Goal: Task Accomplishment & Management: Use online tool/utility

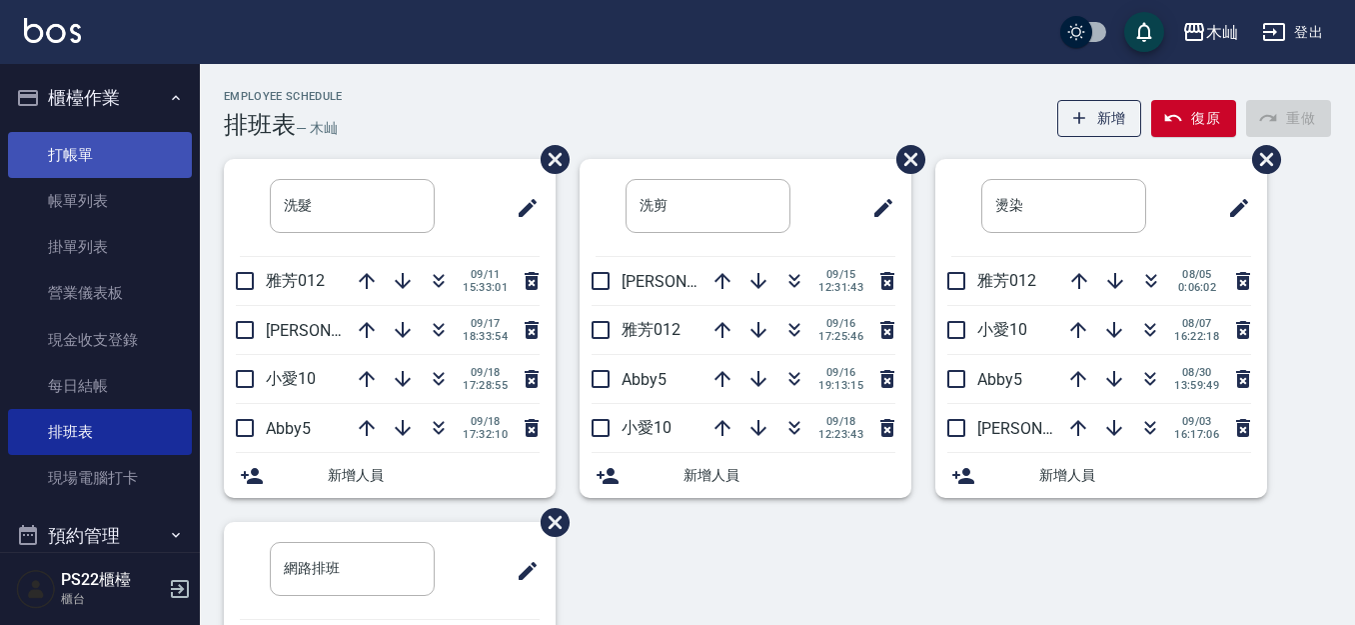
click at [118, 148] on link "打帳單" at bounding box center [100, 155] width 184 height 46
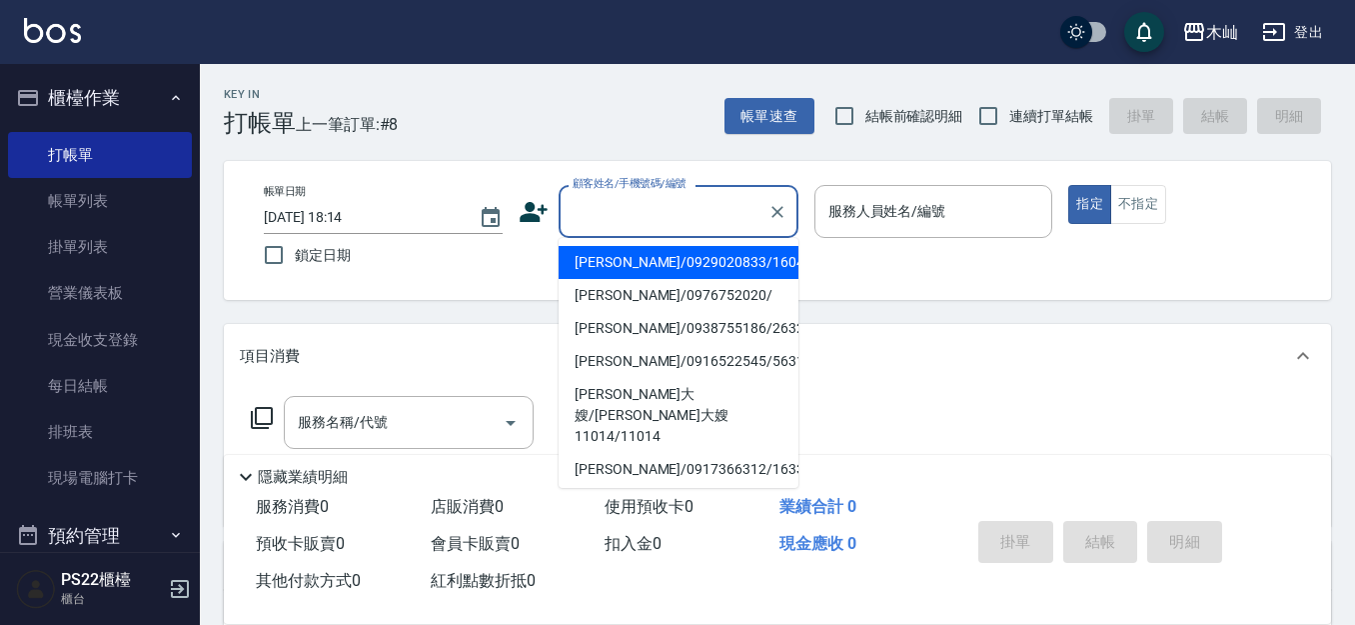
click at [636, 217] on input "顧客姓名/手機號碼/編號" at bounding box center [664, 211] width 192 height 35
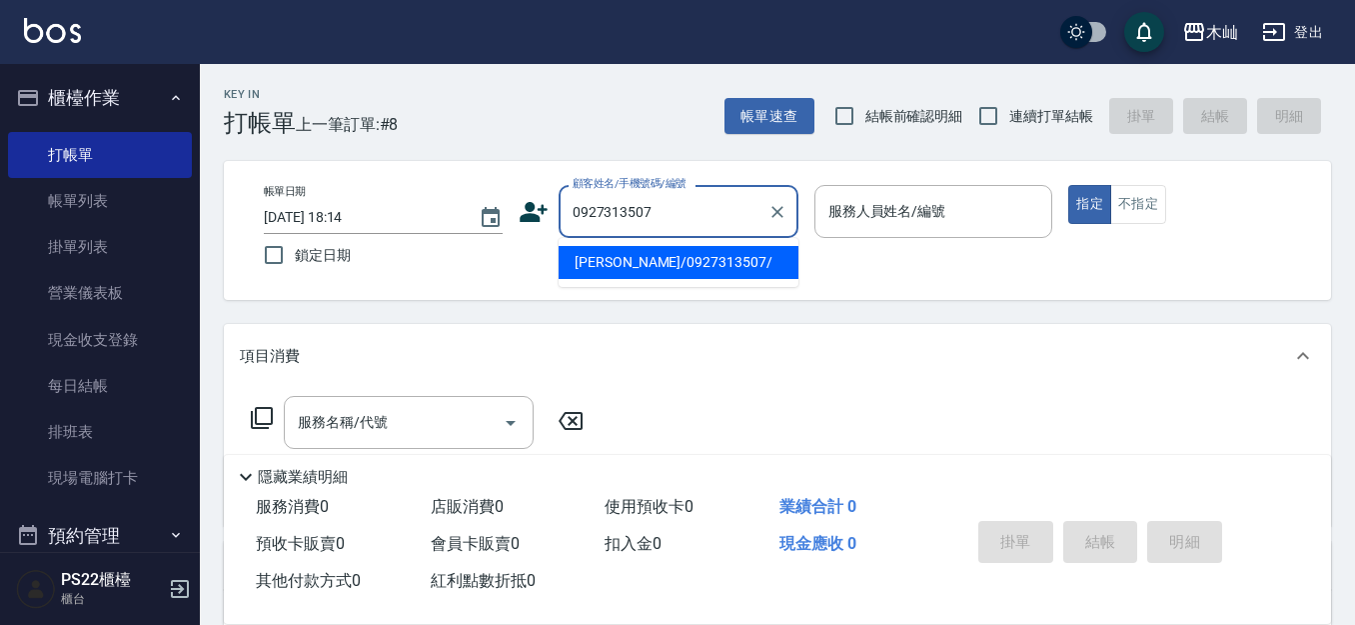
type input "[PERSON_NAME]/0927313507/"
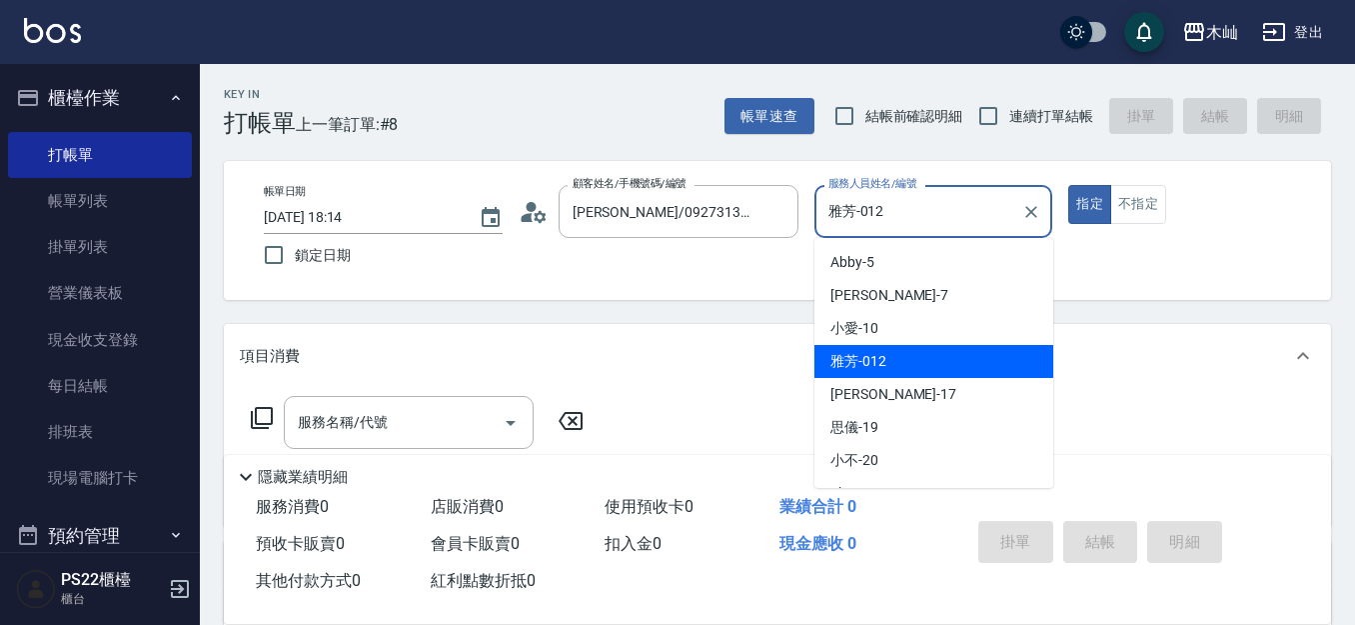
drag, startPoint x: 885, startPoint y: 214, endPoint x: 826, endPoint y: 218, distance: 59.1
click at [826, 218] on input "雅芳-012" at bounding box center [919, 211] width 191 height 35
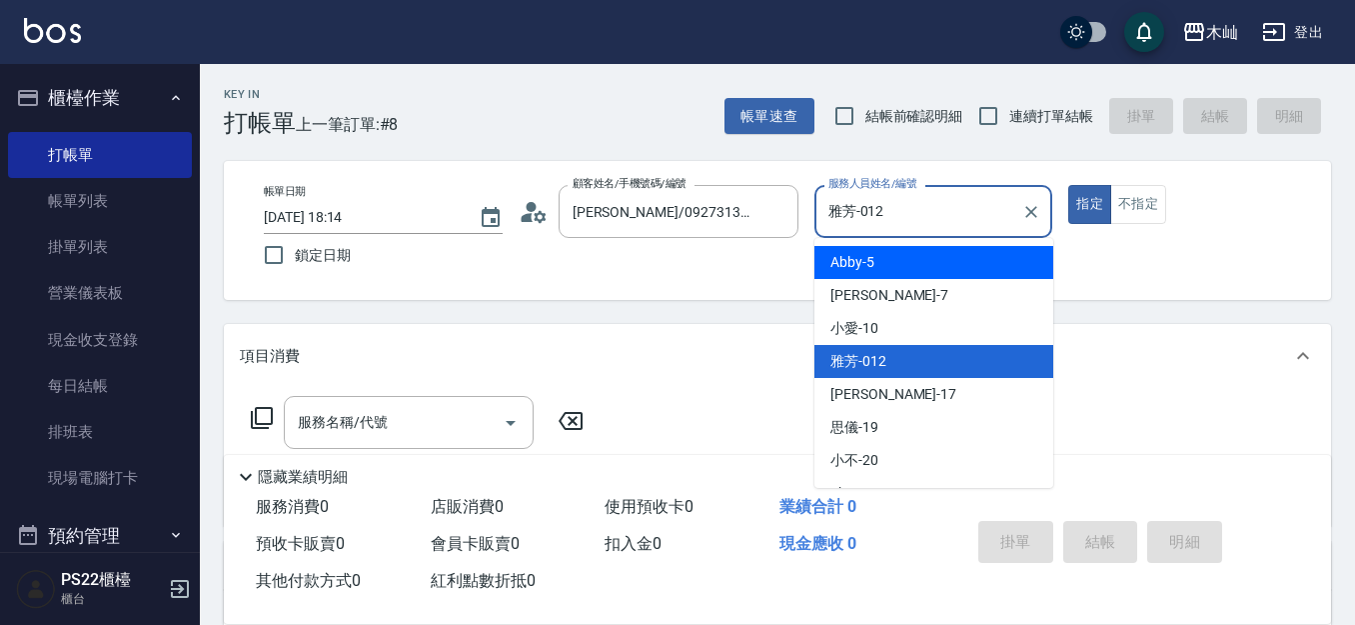
click at [845, 252] on span "Abby -5" at bounding box center [853, 262] width 44 height 21
type input "Abby-5"
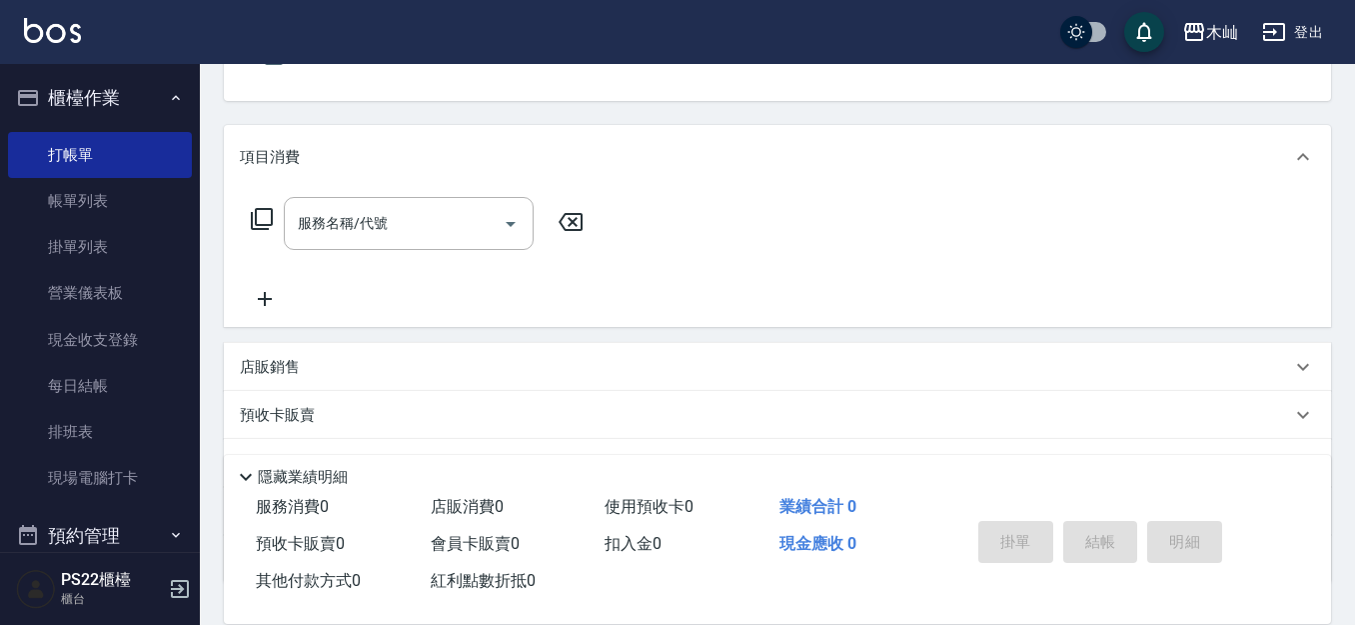
scroll to position [200, 0]
click at [404, 233] on input "服務名稱/代號" at bounding box center [394, 222] width 202 height 35
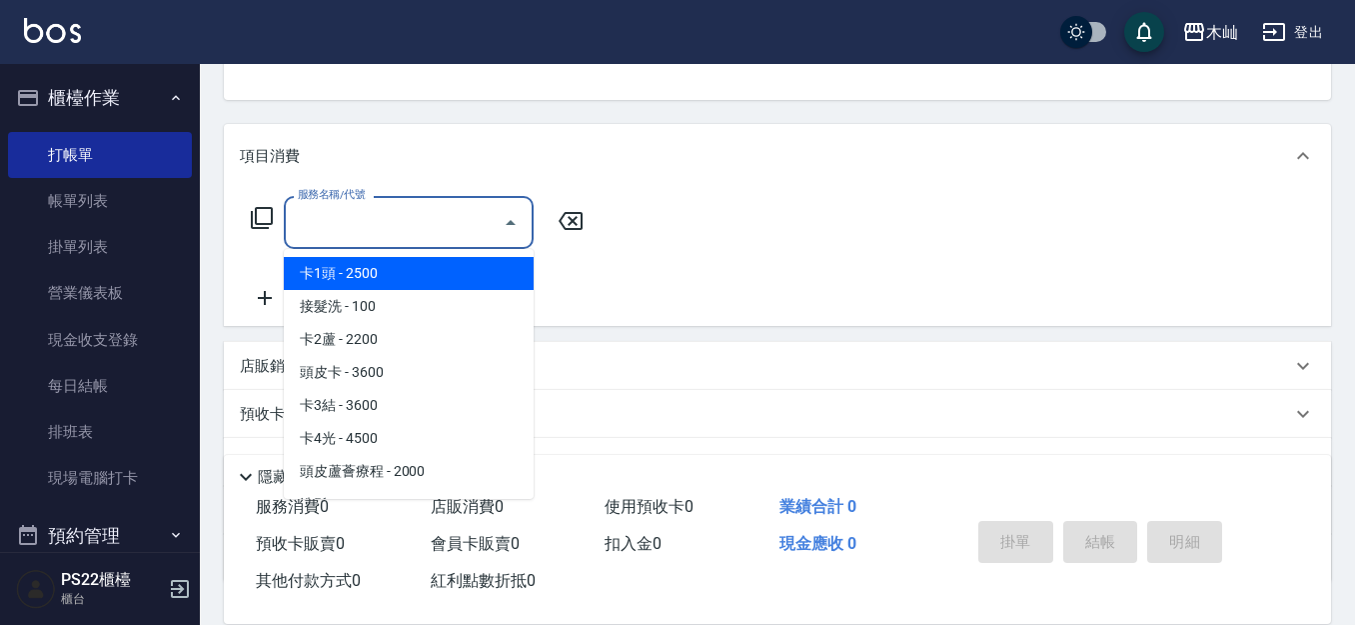
type input "1"
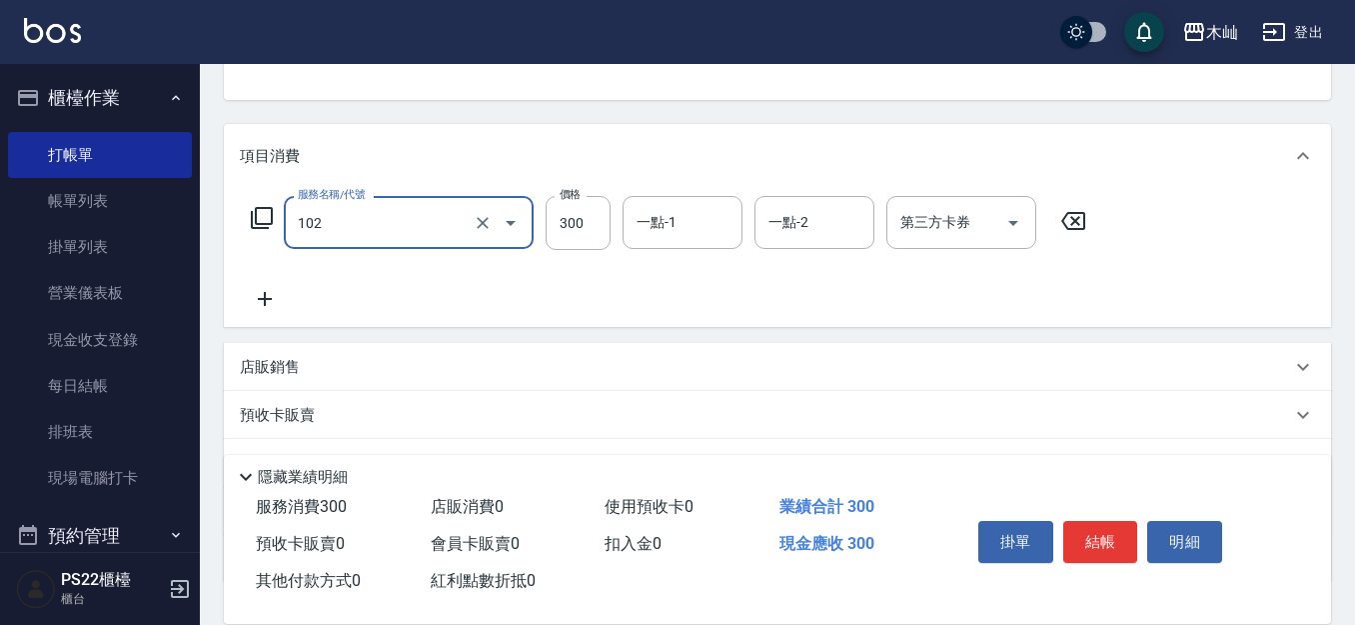
type input "精油洗髮(102)"
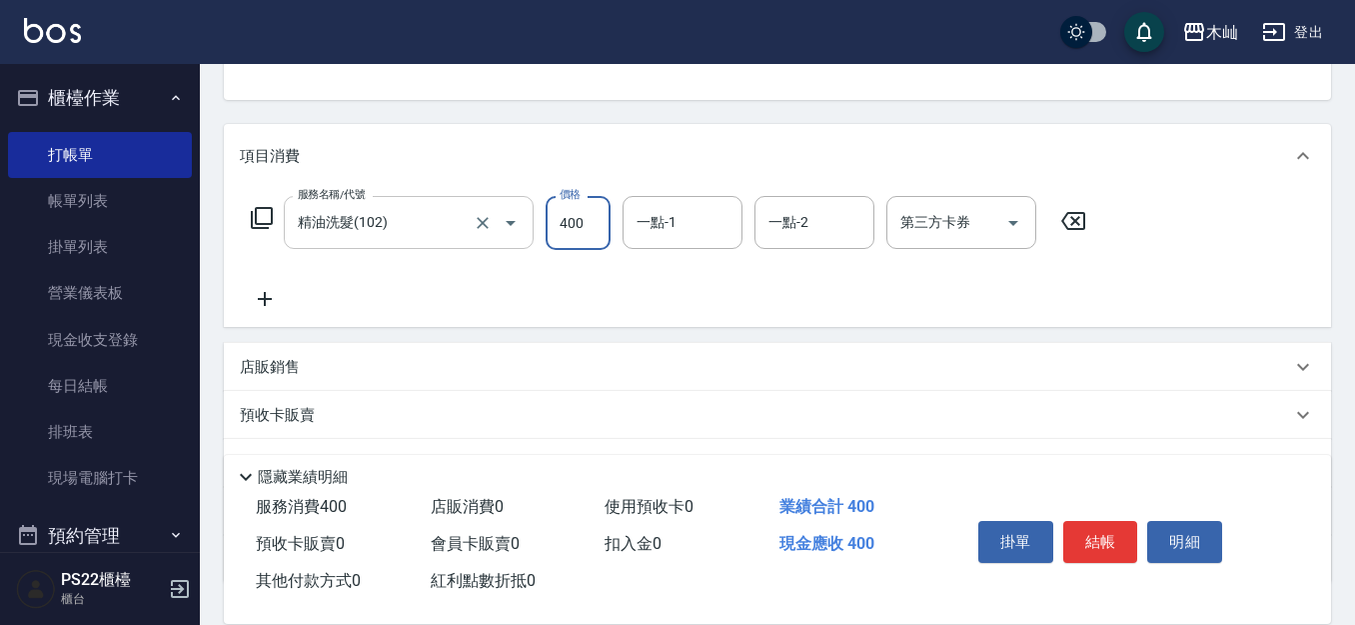
type input "400"
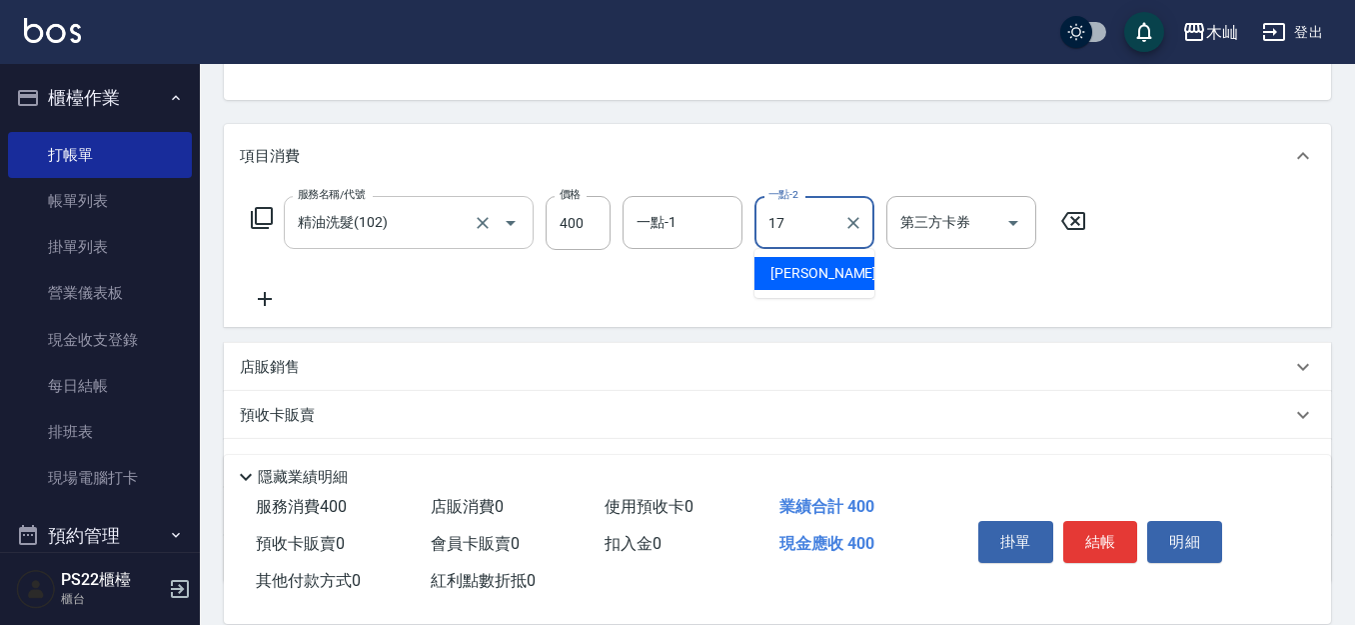
type input "[PERSON_NAME]-17"
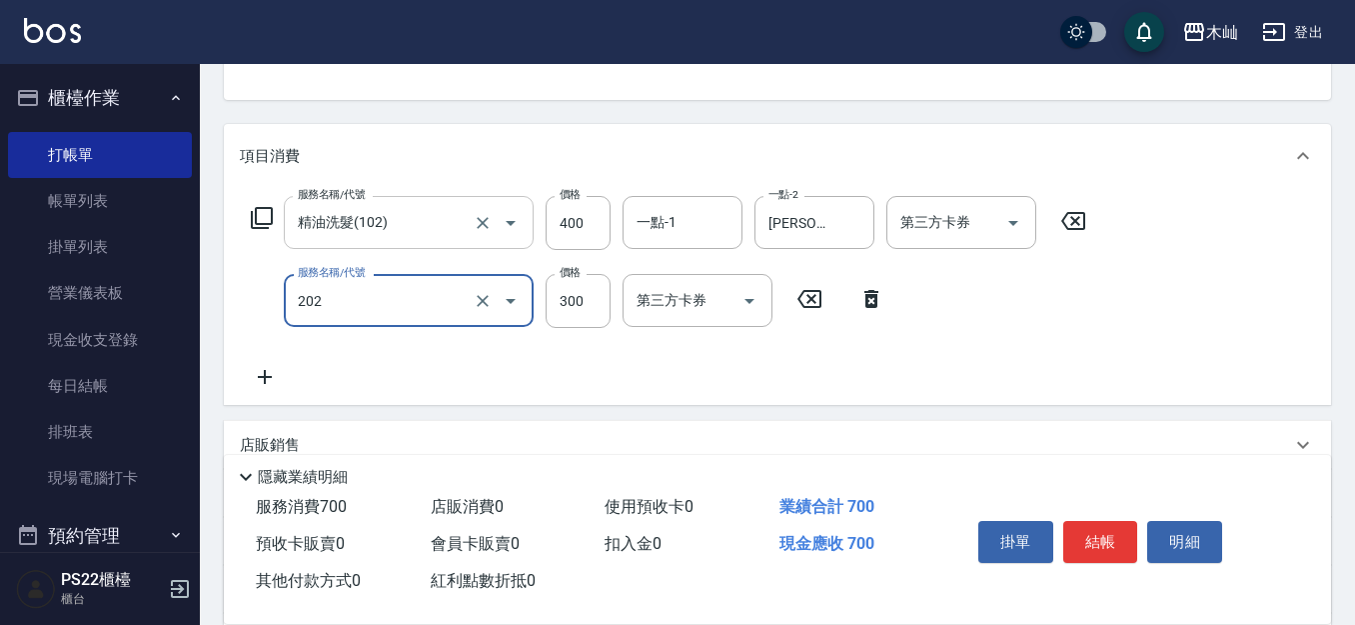
type input "單剪(202)"
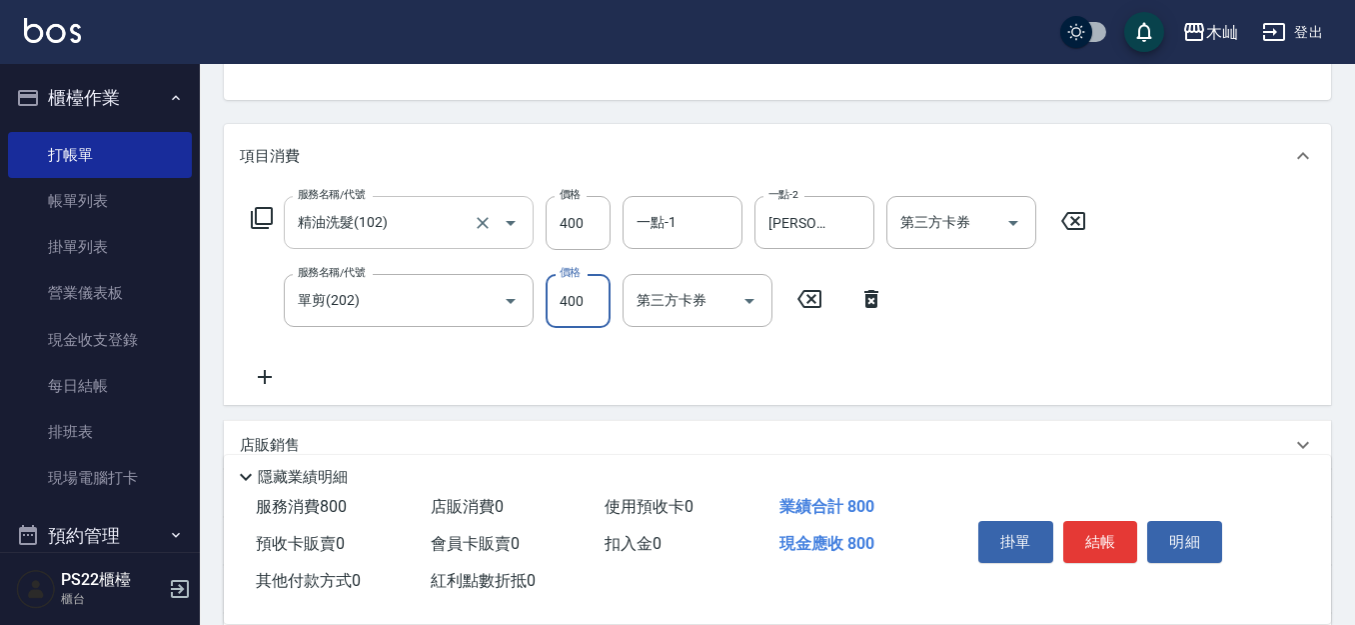
type input "400"
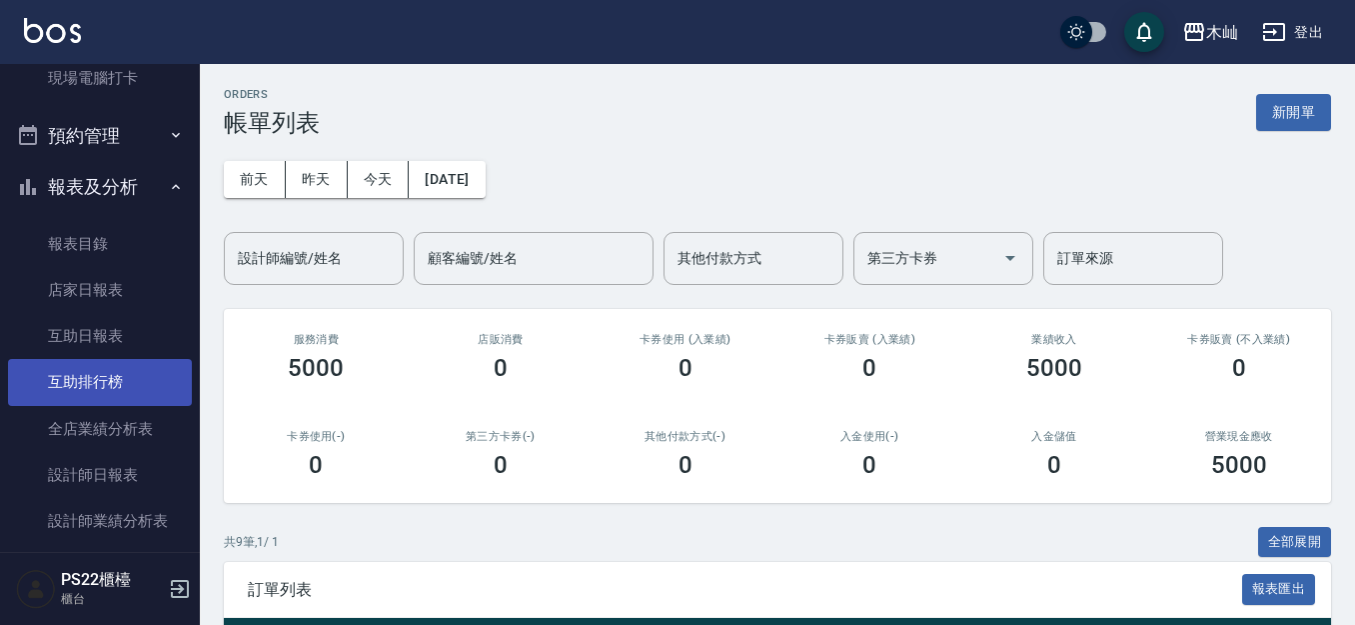
scroll to position [500, 0]
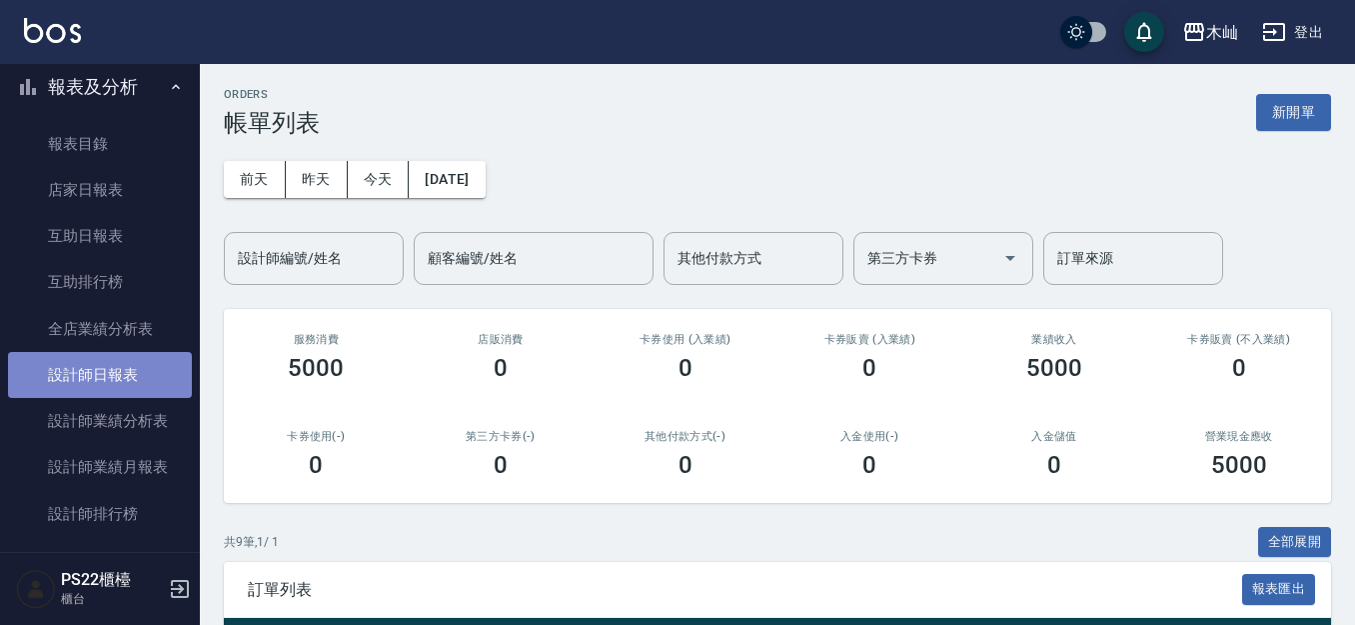
click at [123, 384] on link "設計師日報表" at bounding box center [100, 375] width 184 height 46
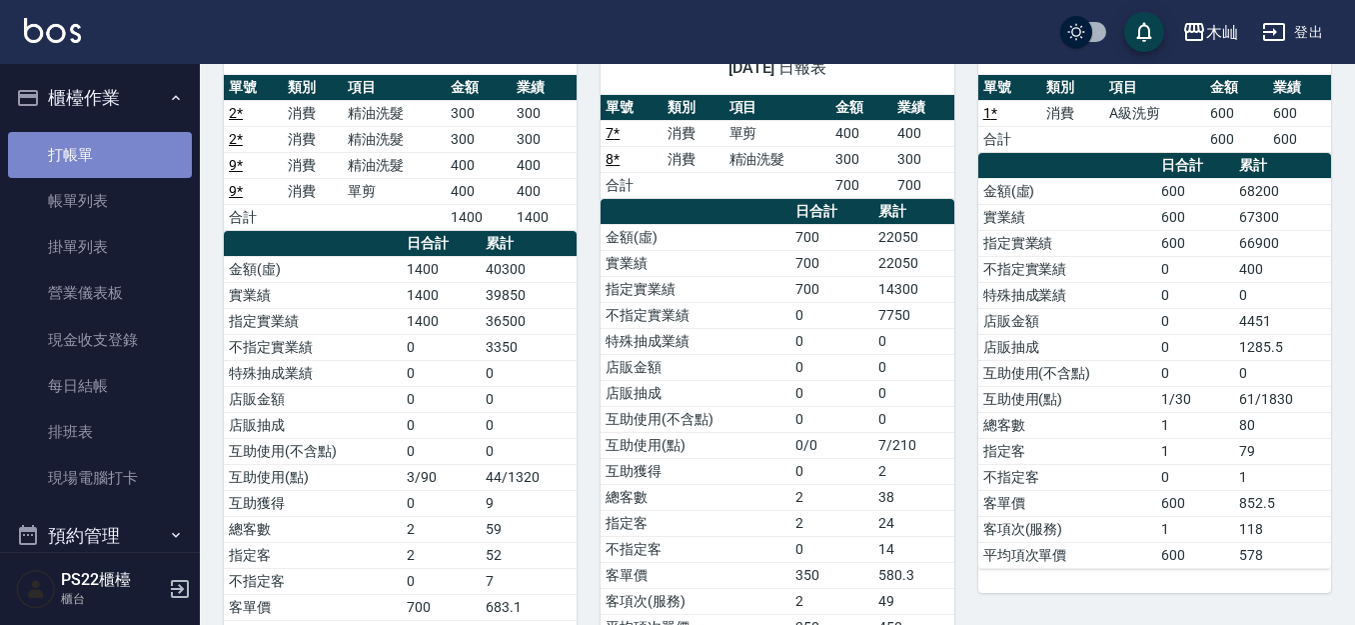
click at [140, 135] on link "打帳單" at bounding box center [100, 155] width 184 height 46
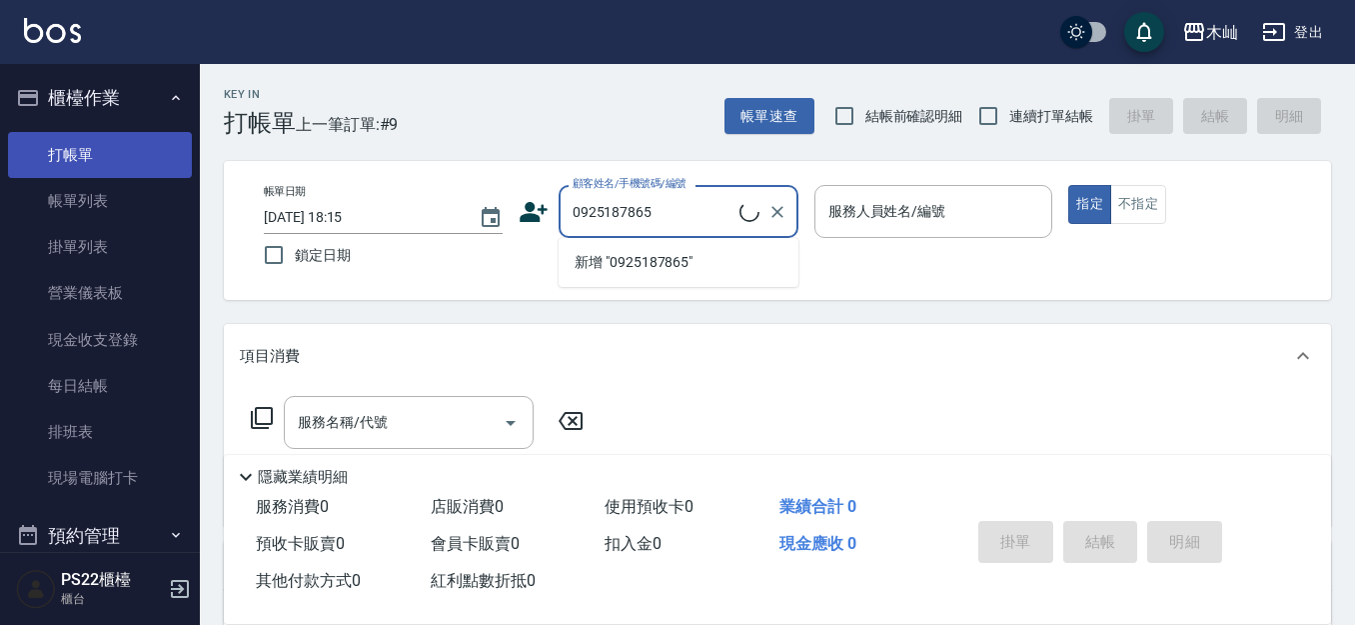
type input "[PERSON_NAME]/0925187865/"
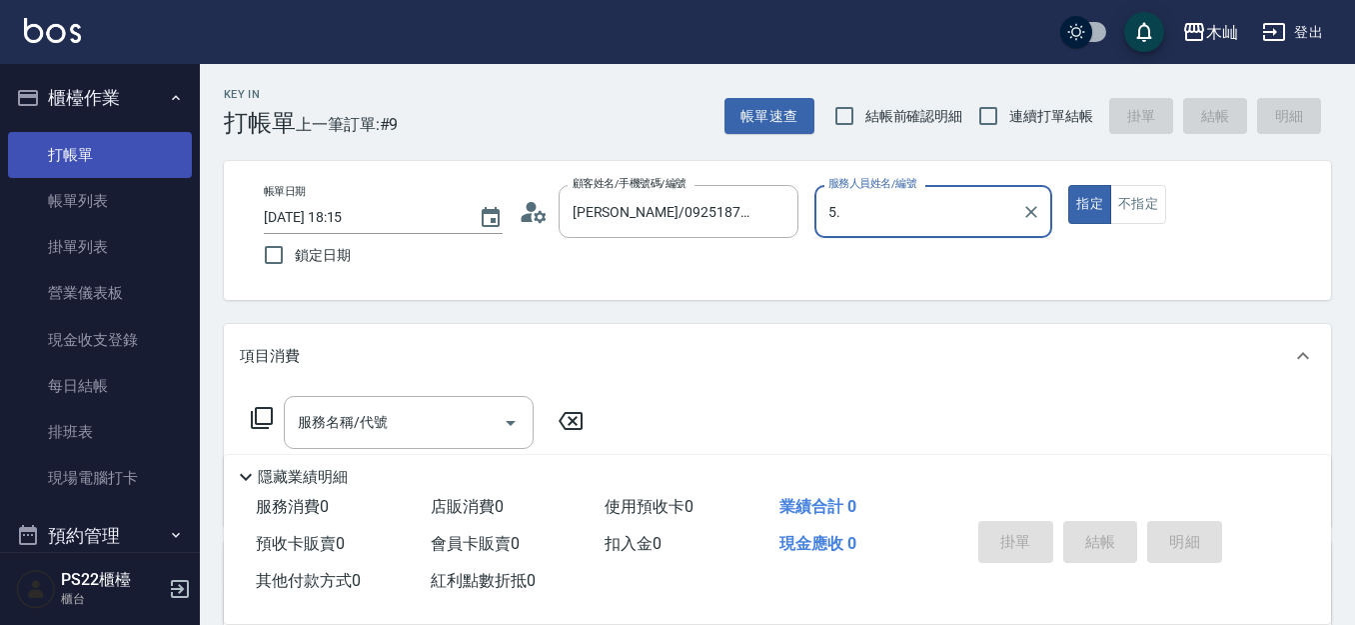
type input "5."
click at [1069, 185] on button "指定" at bounding box center [1090, 204] width 43 height 39
type button "true"
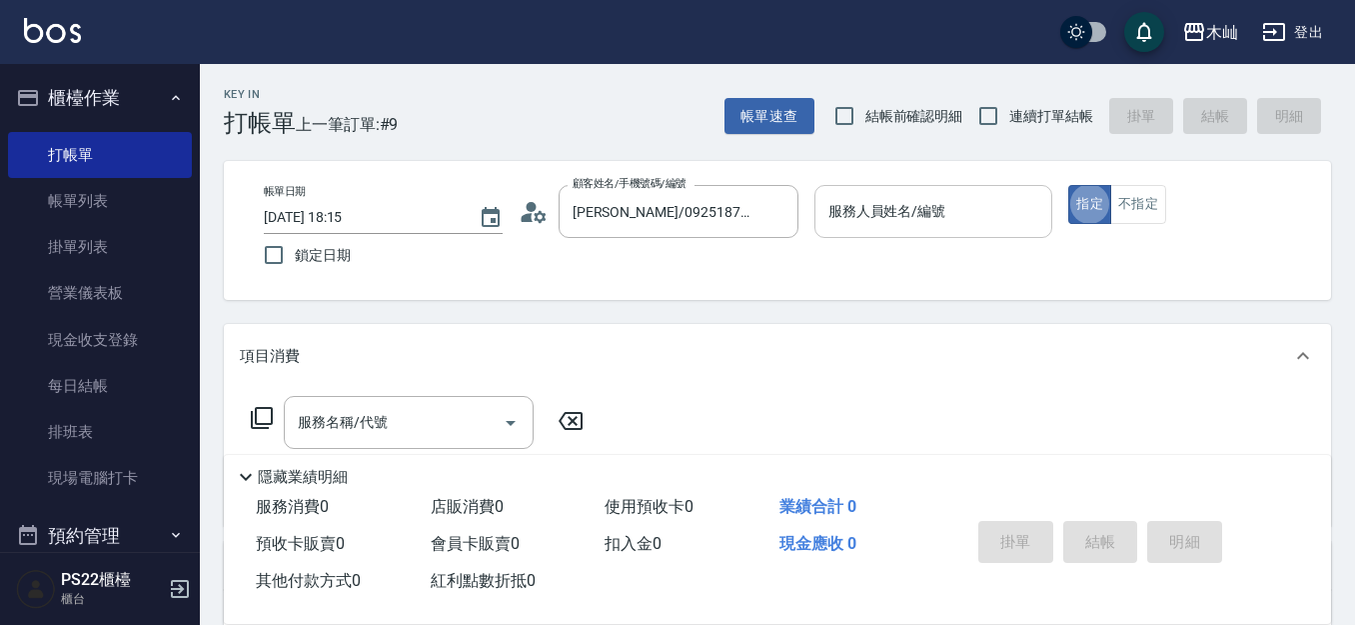
click at [854, 214] on div "服務人員姓名/編號 服務人員姓名/編號" at bounding box center [934, 211] width 239 height 53
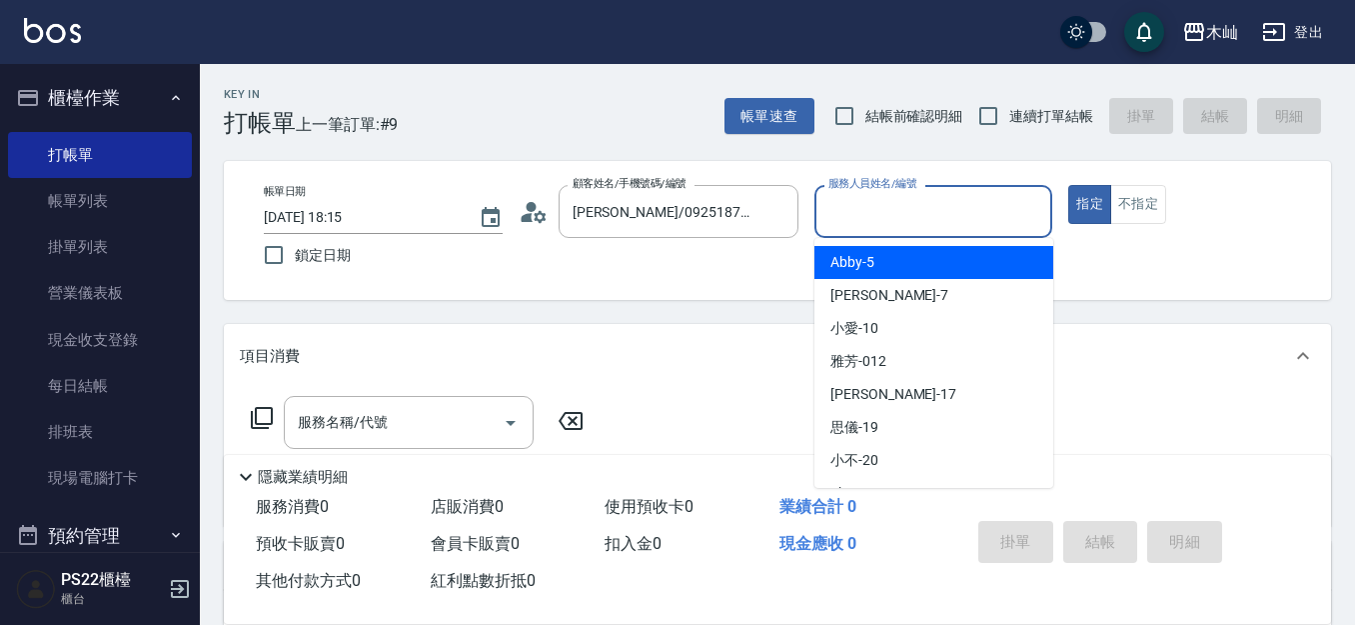
click at [877, 266] on div "Abby -5" at bounding box center [934, 262] width 239 height 33
type input "Abby-5"
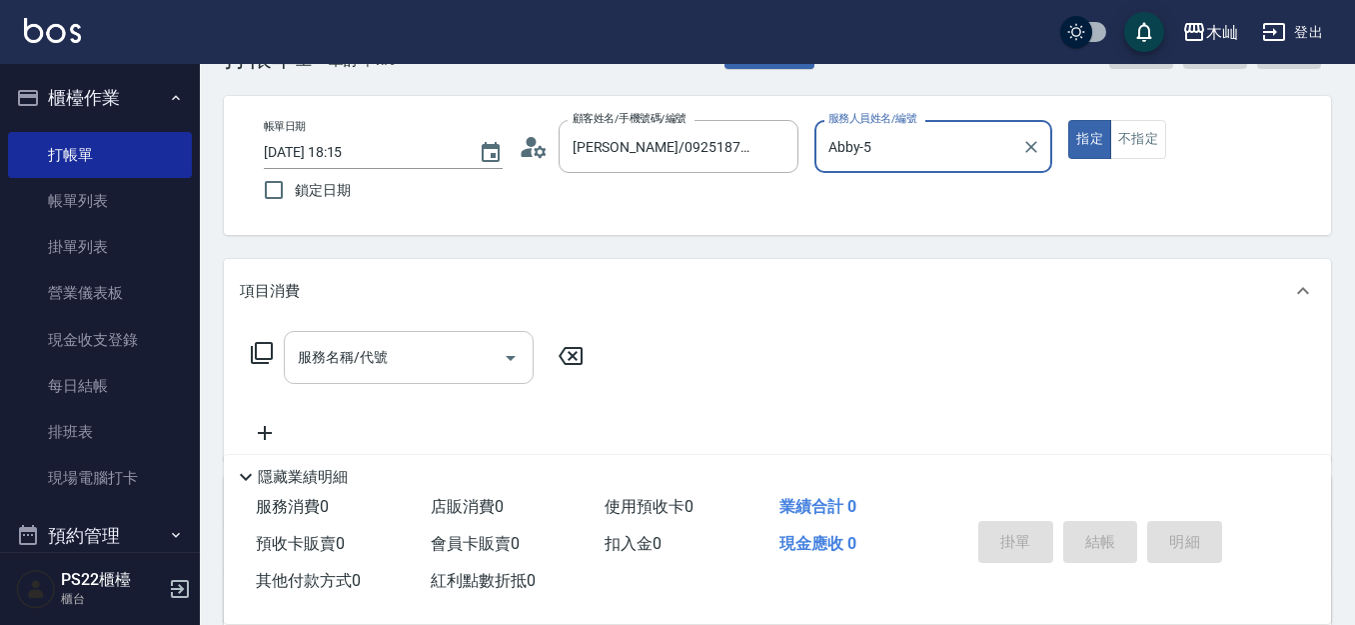
scroll to position [100, 0]
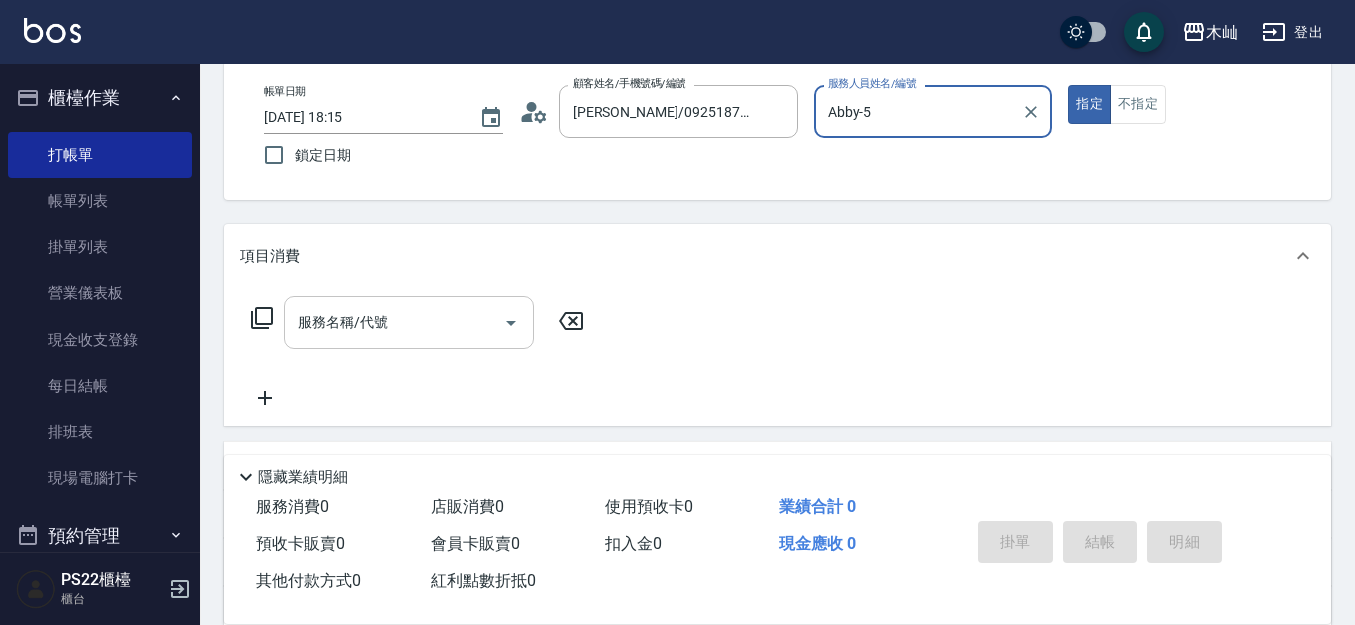
click at [451, 318] on input "服務名稱/代號" at bounding box center [394, 322] width 202 height 35
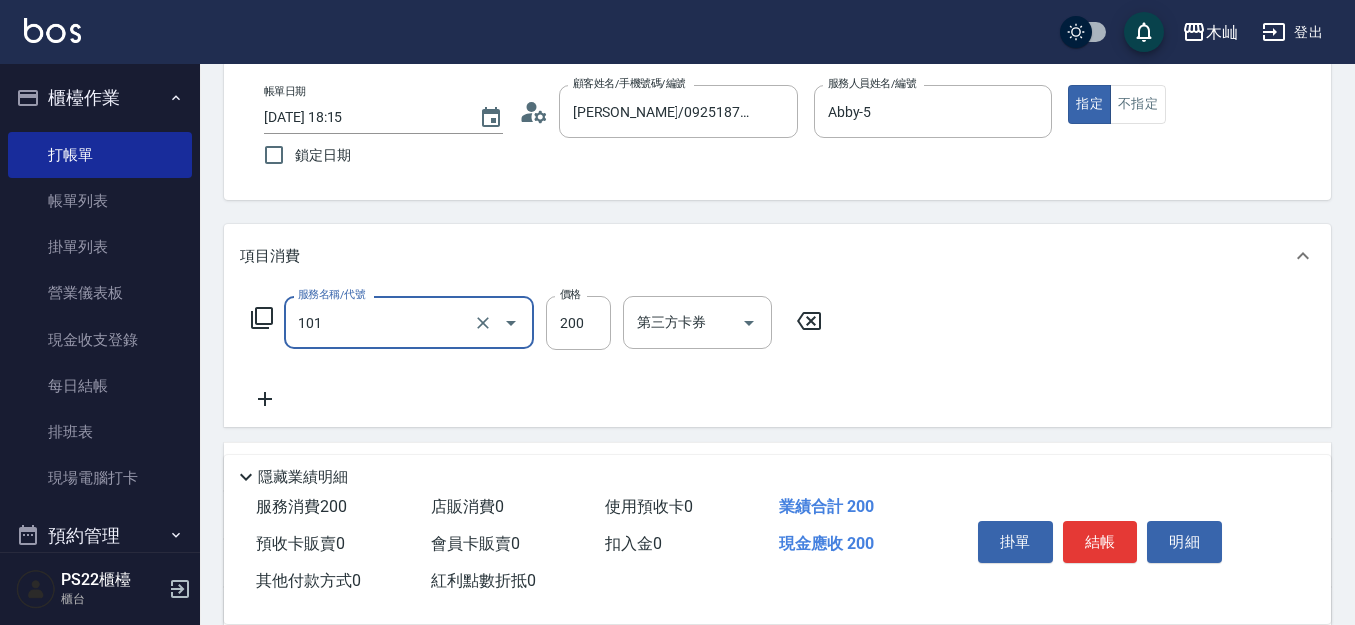
type input "洗髮(101)"
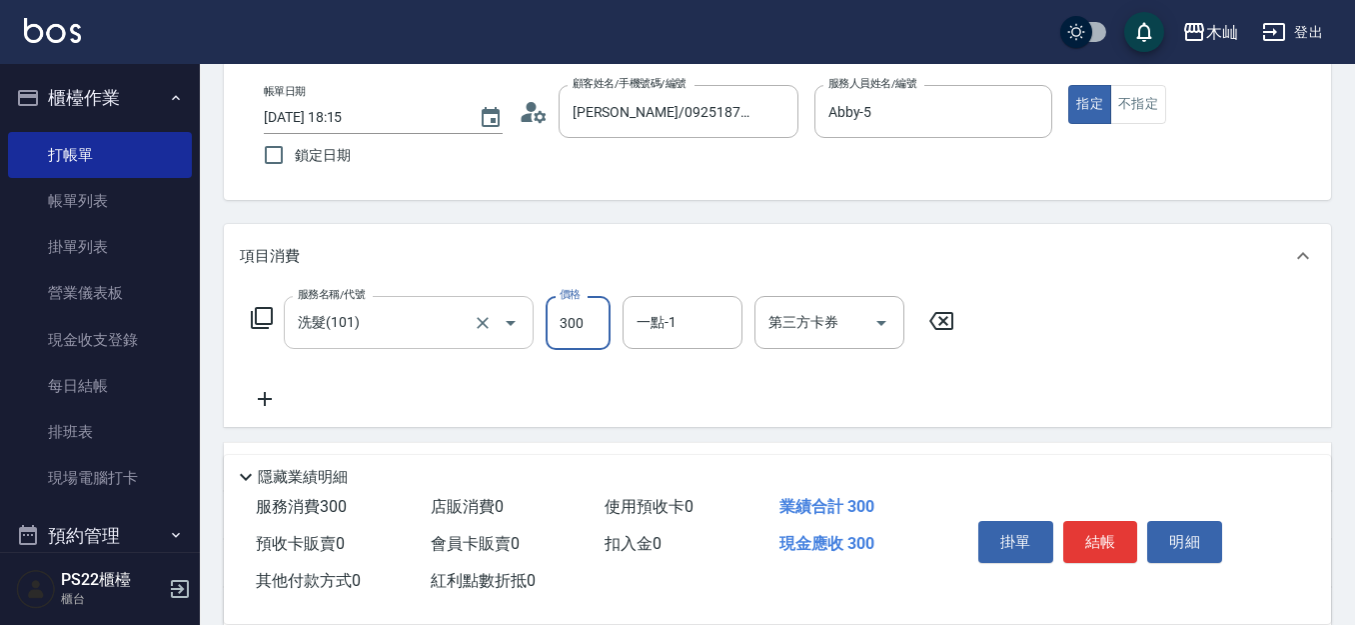
type input "300"
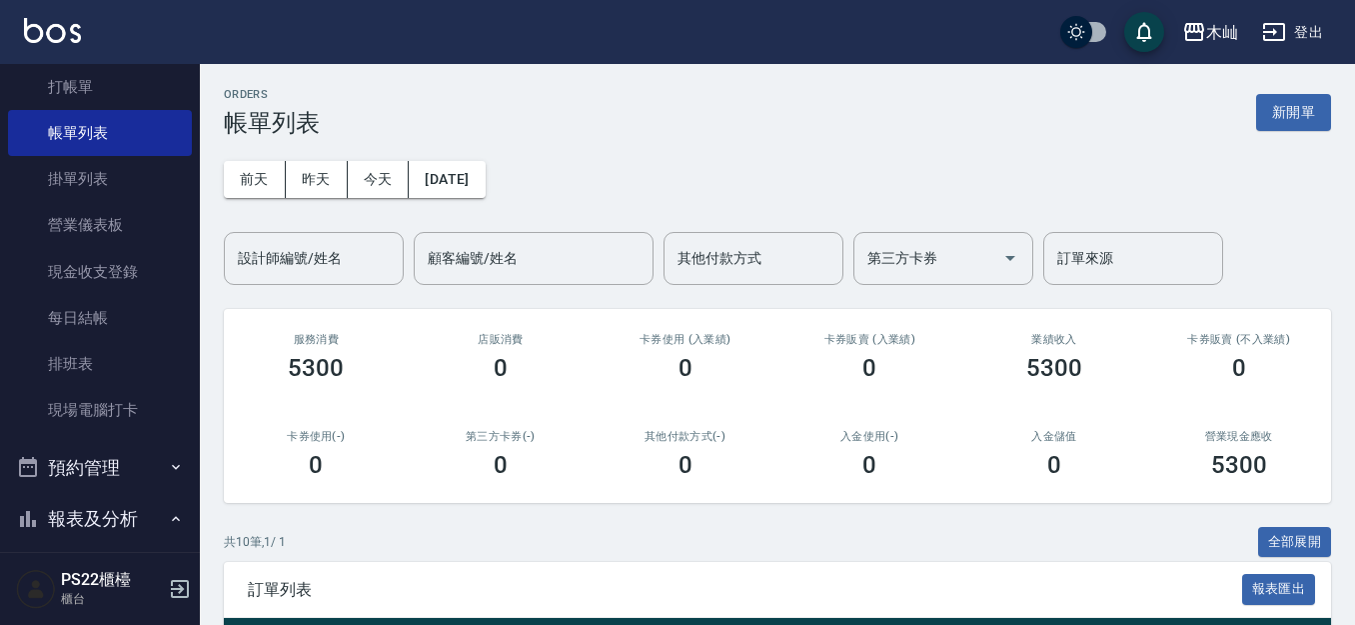
scroll to position [400, 0]
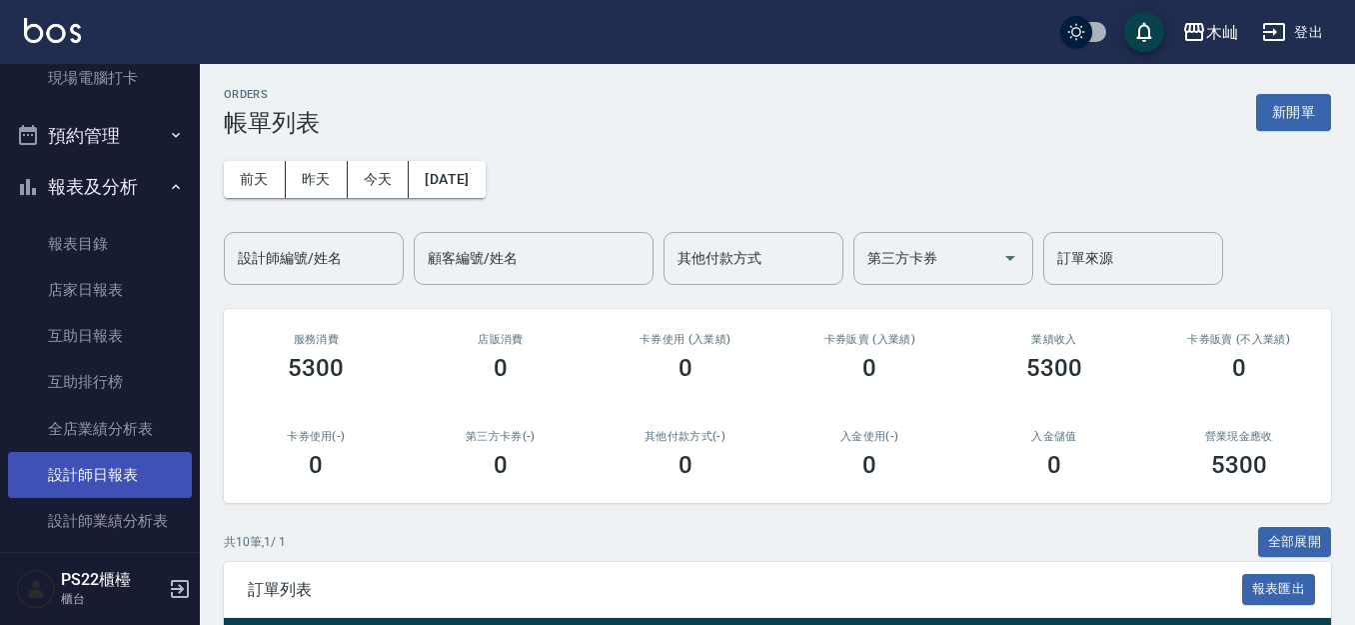
click at [144, 474] on link "設計師日報表" at bounding box center [100, 475] width 184 height 46
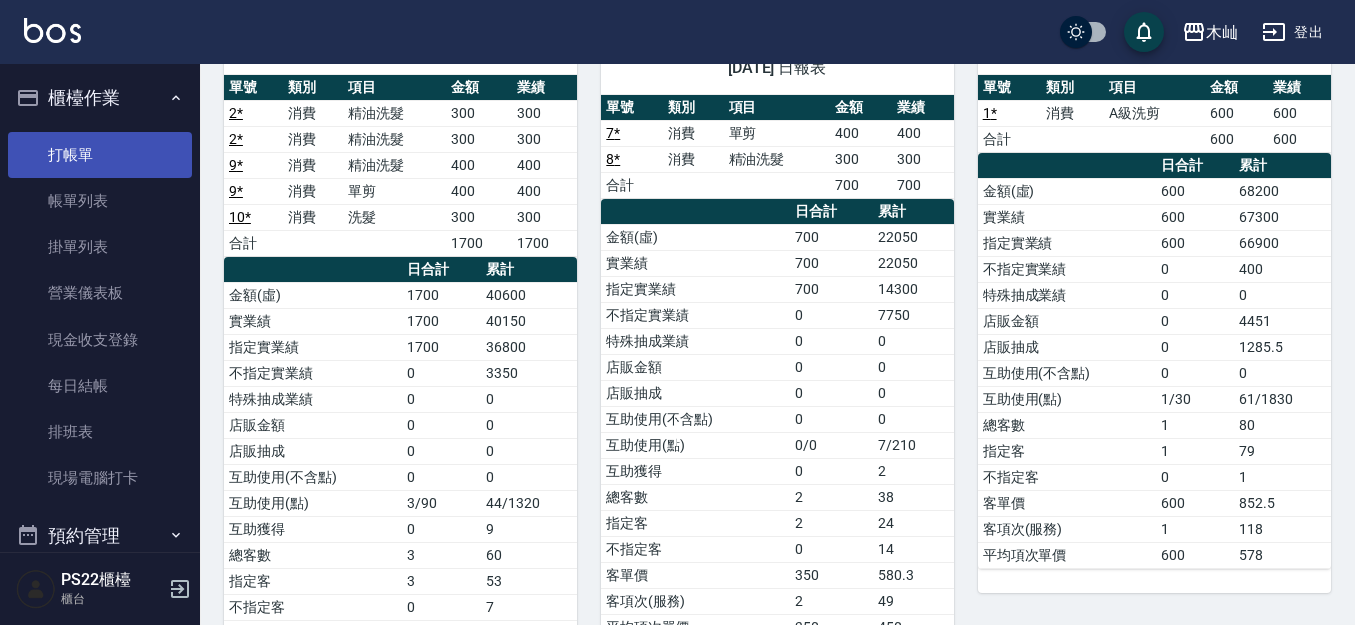
click at [110, 153] on link "打帳單" at bounding box center [100, 155] width 184 height 46
